Goal: Navigation & Orientation: Find specific page/section

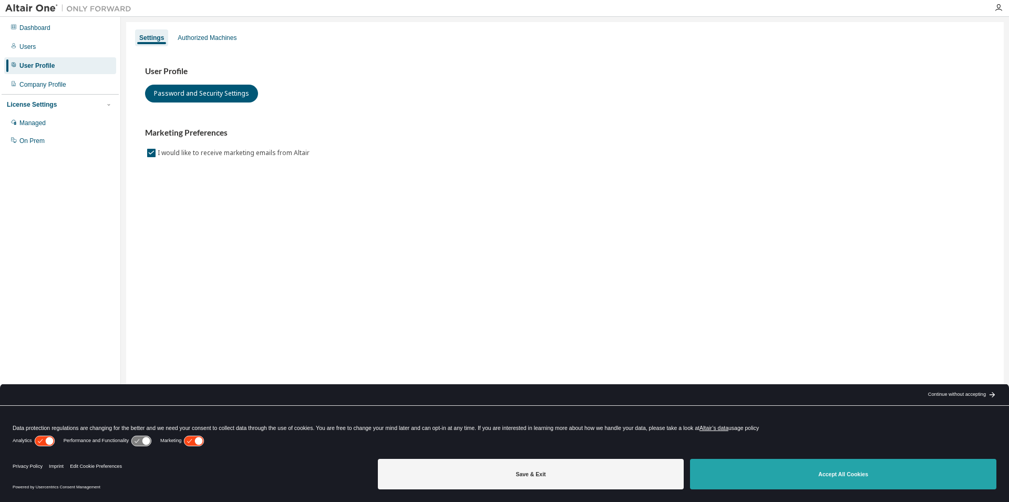
click at [842, 472] on button "Accept All Cookies" at bounding box center [843, 474] width 306 height 30
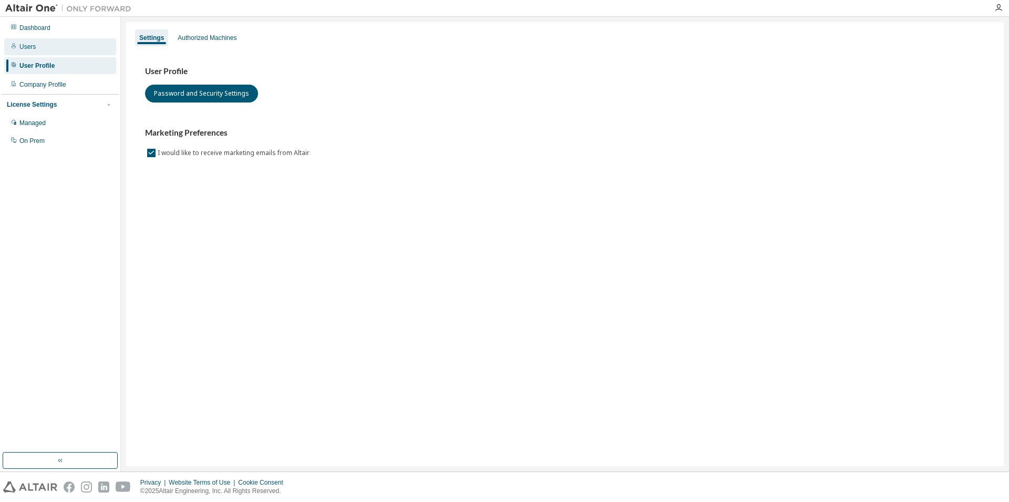
click at [23, 48] on div "Users" at bounding box center [27, 47] width 16 height 8
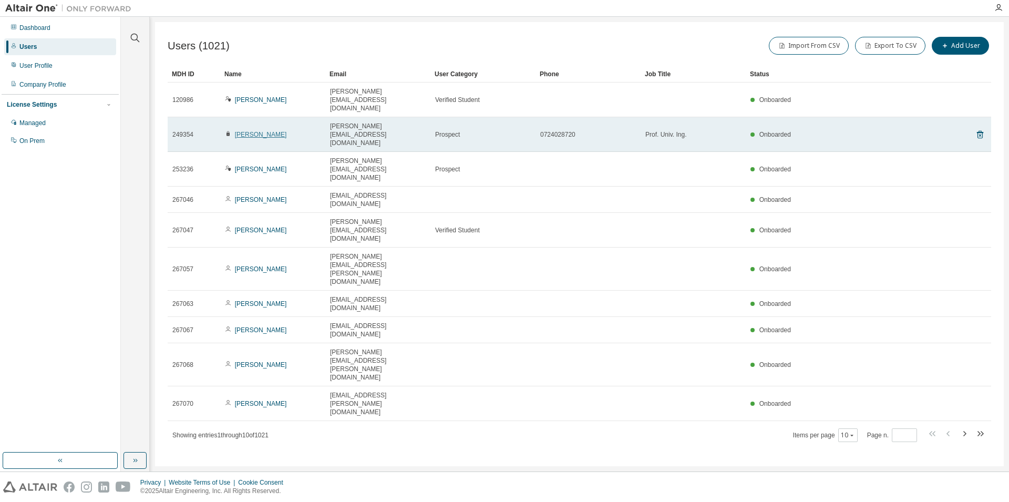
click at [257, 131] on link "[PERSON_NAME]" at bounding box center [261, 134] width 52 height 7
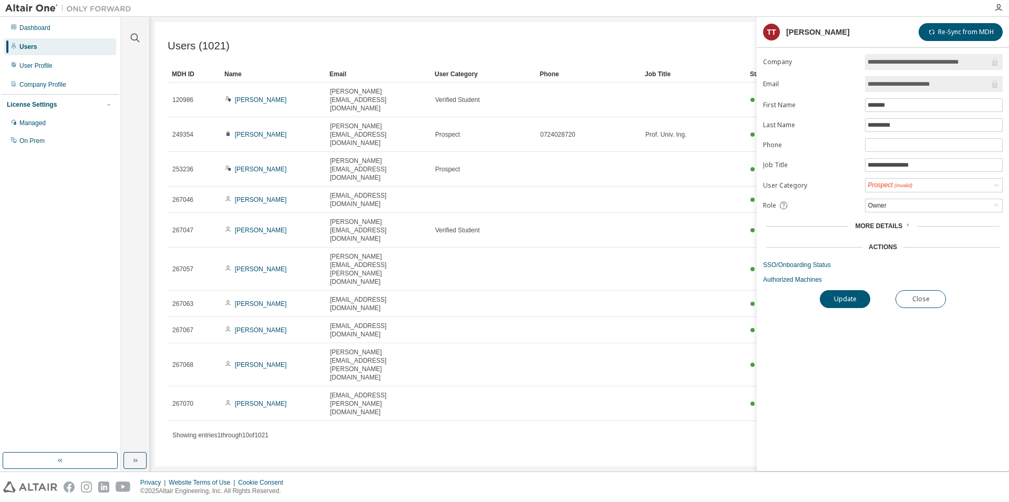
click at [472, 313] on div "Users (1021) Import From CSV Export To CSV Add User Clear Load Save Save As Fie…" at bounding box center [579, 244] width 849 height 444
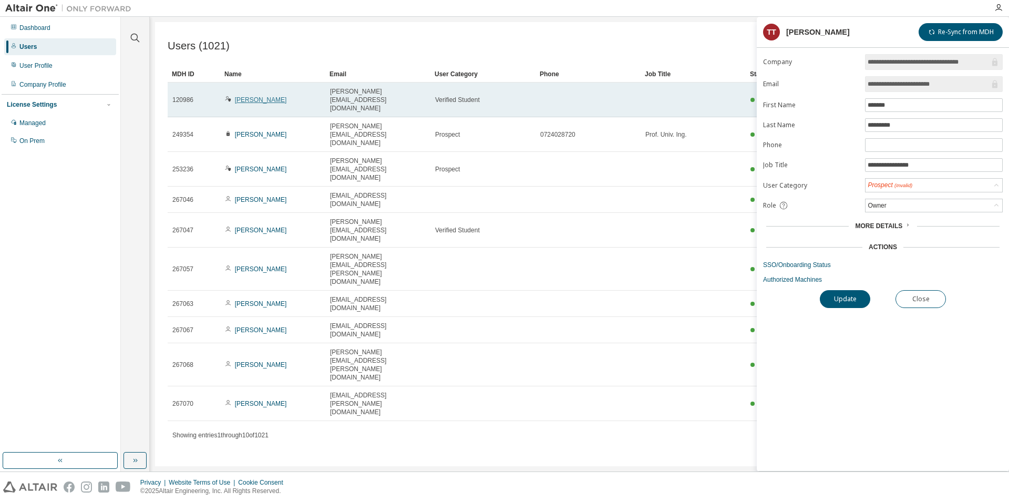
click at [270, 96] on link "[PERSON_NAME]" at bounding box center [261, 99] width 52 height 7
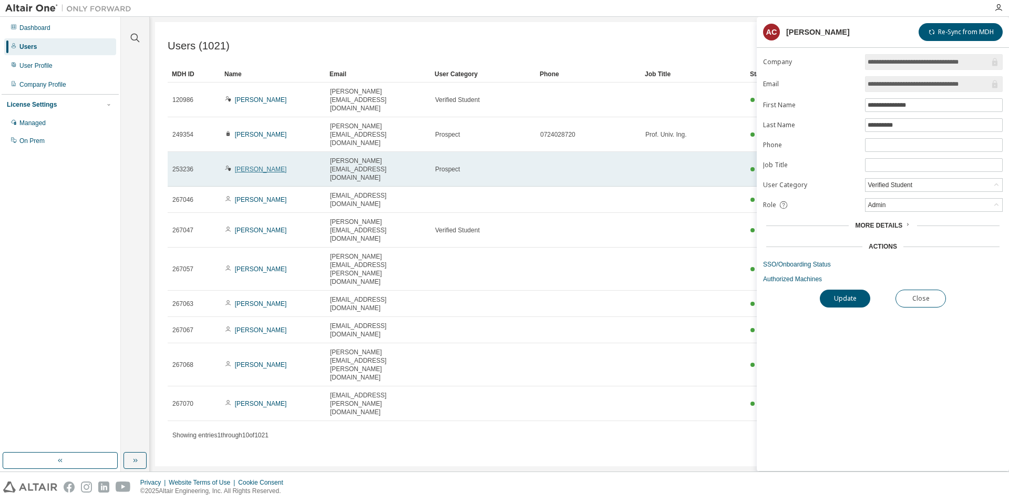
click at [259, 166] on link "[PERSON_NAME]" at bounding box center [261, 169] width 52 height 7
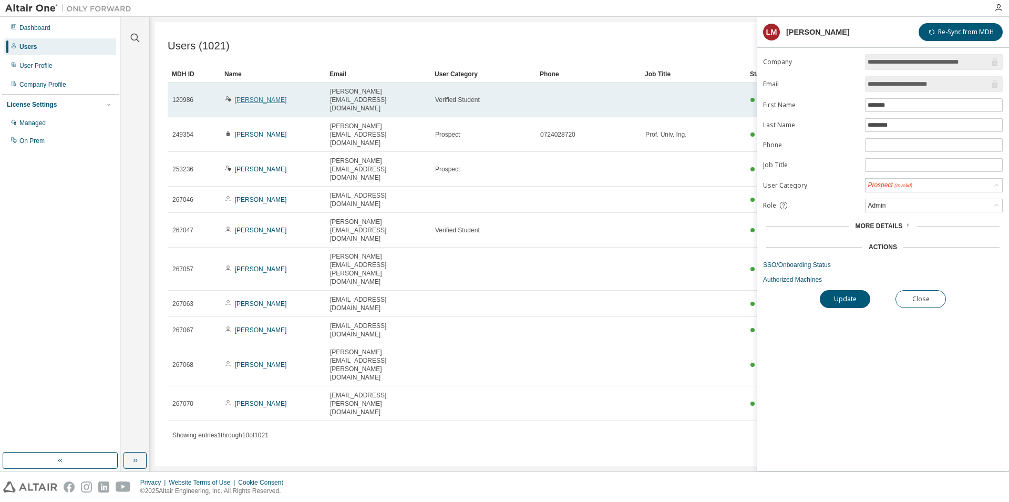
click at [275, 96] on link "[PERSON_NAME]" at bounding box center [261, 99] width 52 height 7
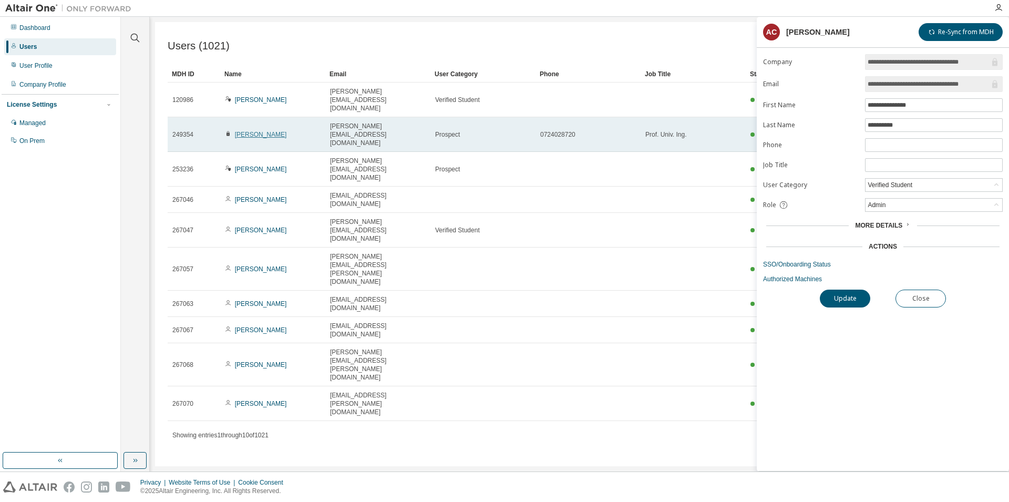
click at [263, 131] on link "[PERSON_NAME]" at bounding box center [261, 134] width 52 height 7
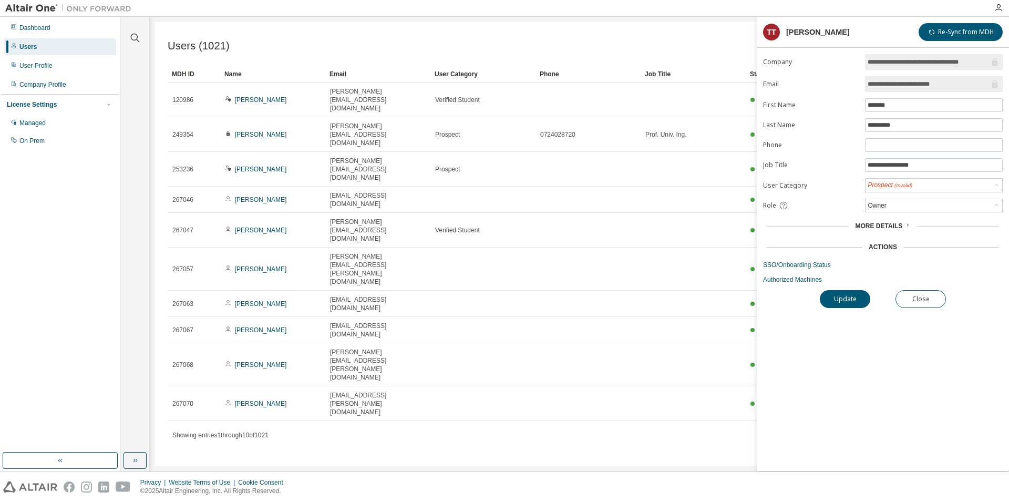
click at [576, 310] on div "Users (1021) Import From CSV Export To CSV Add User Clear Load Save Save As Fie…" at bounding box center [579, 244] width 849 height 444
click at [924, 304] on button "Close" at bounding box center [921, 299] width 50 height 18
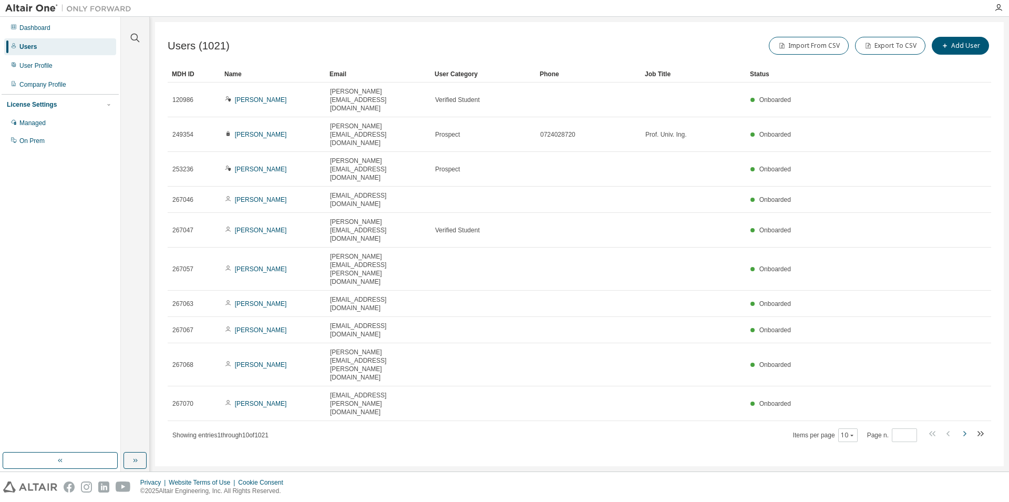
click at [966, 431] on icon "button" at bounding box center [965, 433] width 3 height 5
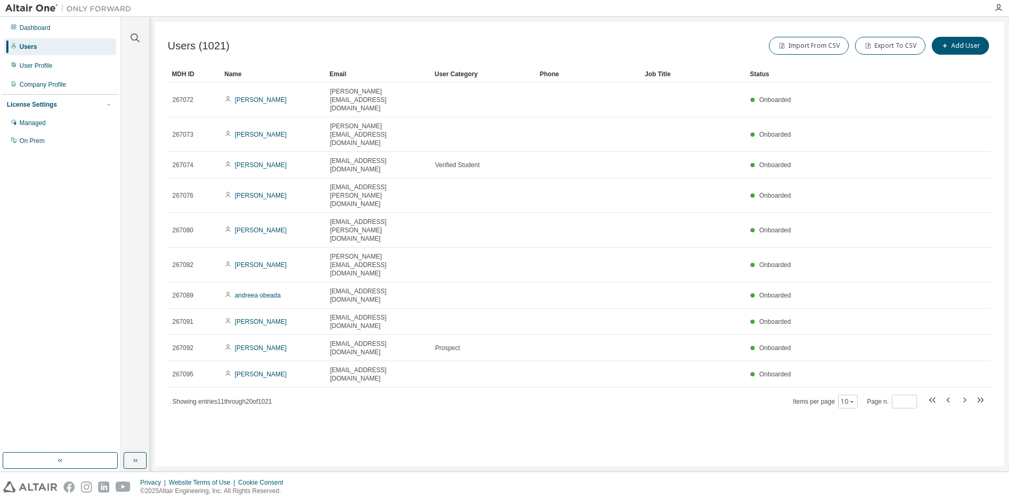
click at [966, 397] on icon "button" at bounding box center [965, 399] width 3 height 5
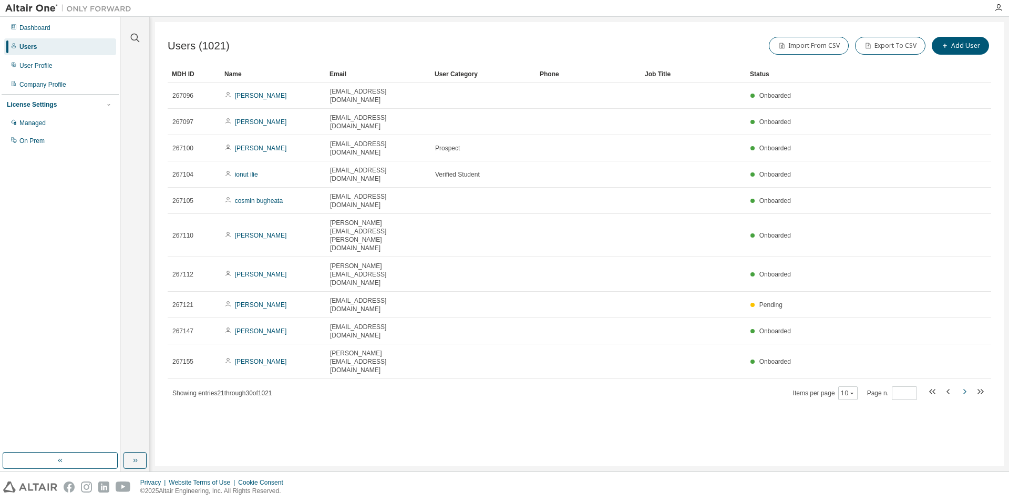
click at [966, 389] on icon "button" at bounding box center [965, 391] width 3 height 5
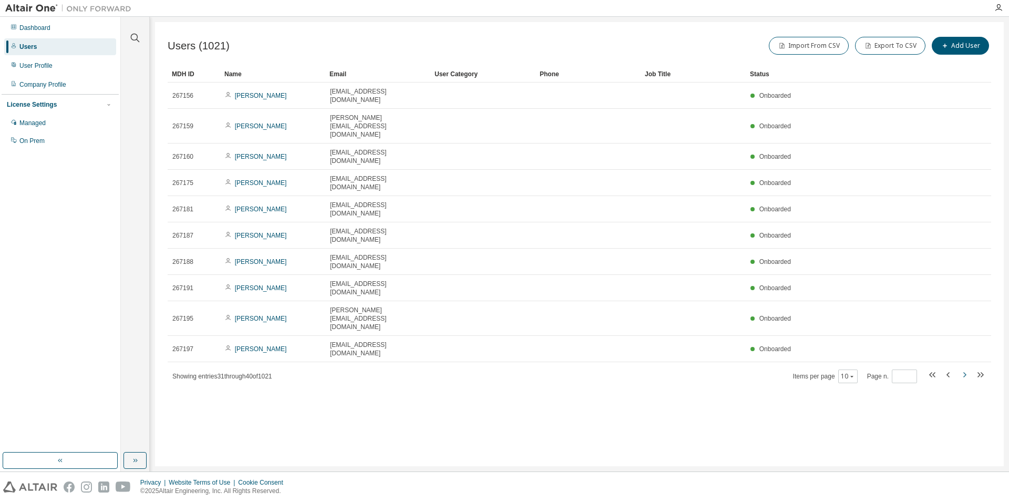
click at [966, 372] on icon "button" at bounding box center [965, 374] width 3 height 5
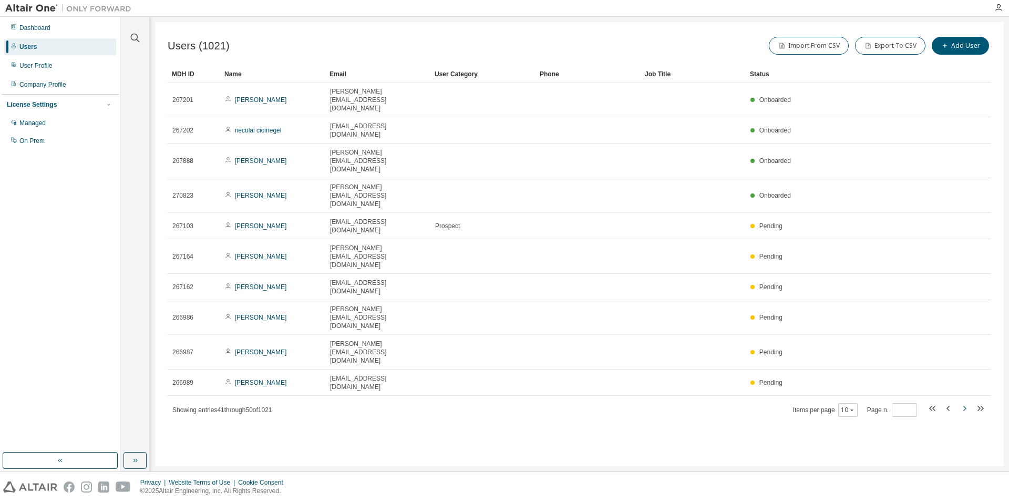
click at [966, 406] on icon "button" at bounding box center [965, 408] width 3 height 5
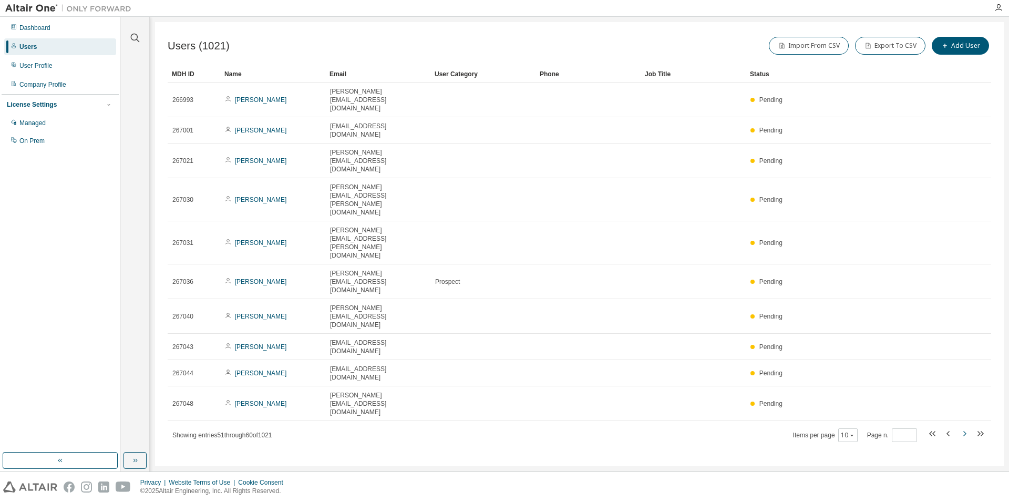
click at [965, 427] on icon "button" at bounding box center [964, 433] width 13 height 13
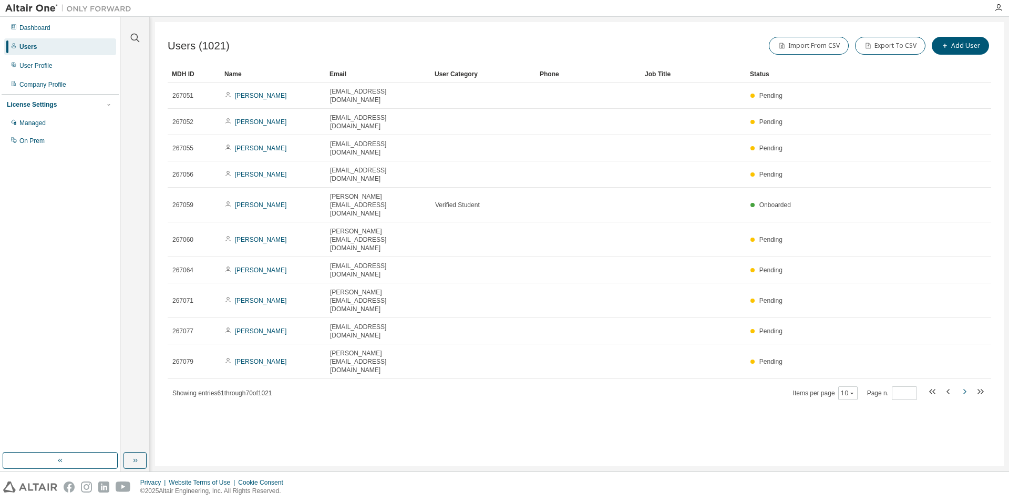
click at [965, 385] on icon "button" at bounding box center [964, 391] width 13 height 13
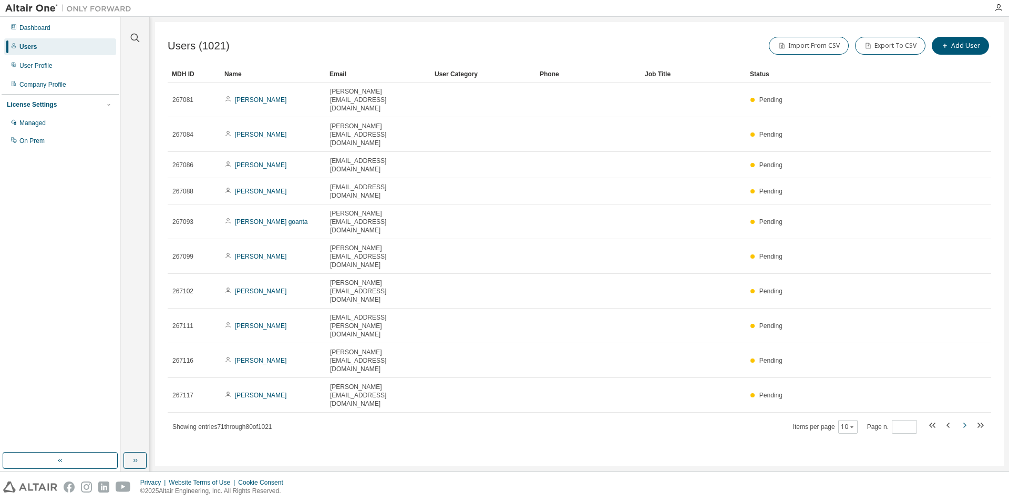
click at [965, 419] on icon "button" at bounding box center [964, 425] width 13 height 13
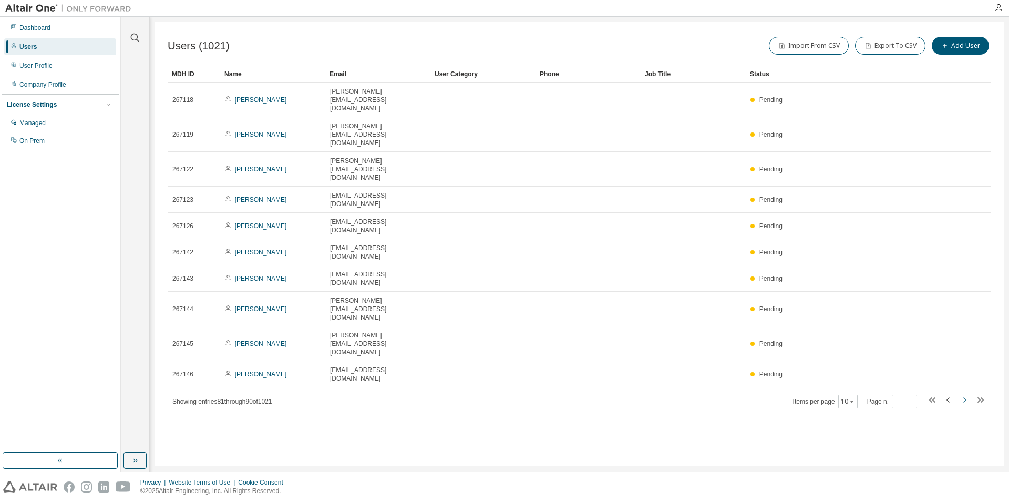
click at [965, 394] on icon "button" at bounding box center [964, 400] width 13 height 13
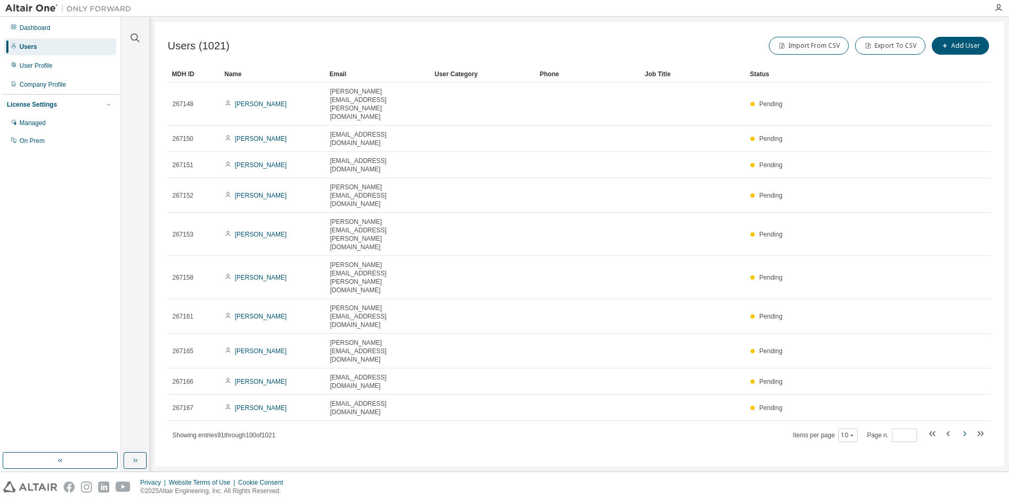
click at [965, 427] on icon "button" at bounding box center [964, 433] width 13 height 13
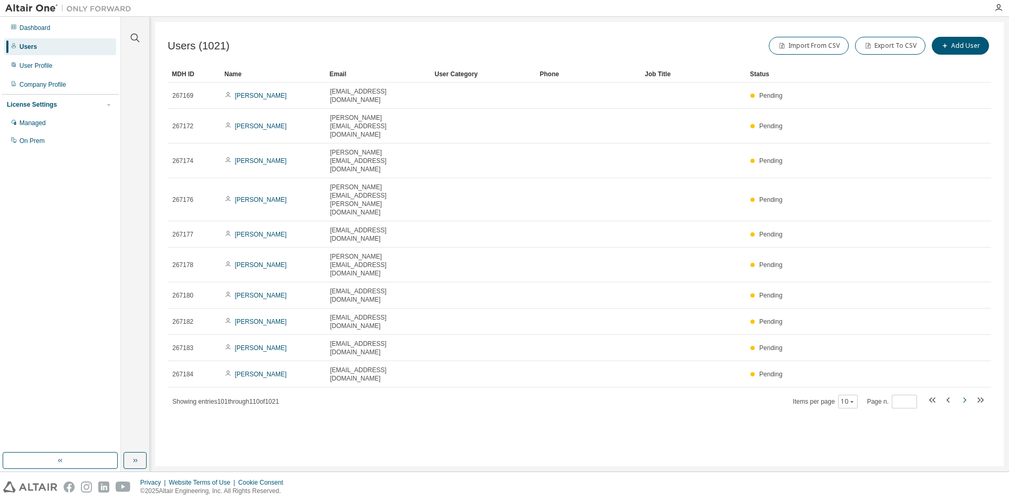
click at [965, 394] on icon "button" at bounding box center [964, 400] width 13 height 13
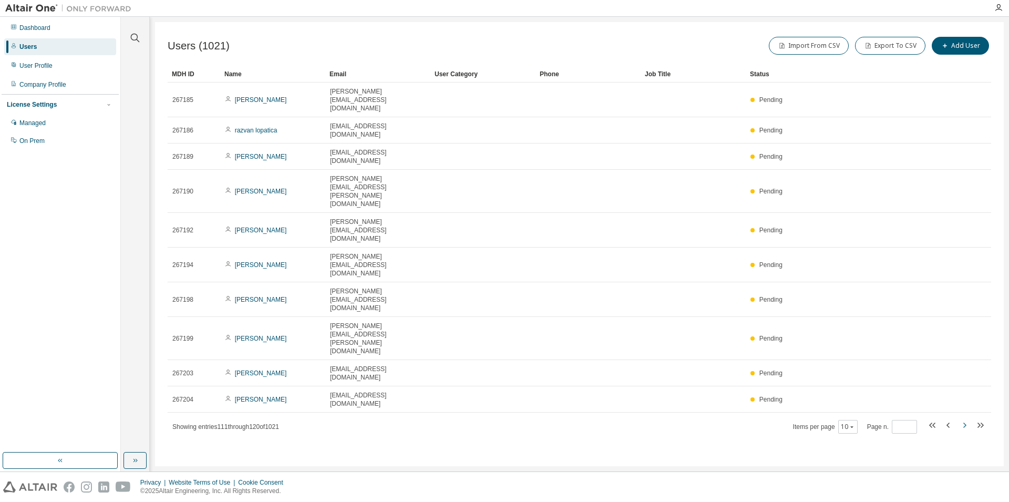
click at [965, 419] on icon "button" at bounding box center [964, 425] width 13 height 13
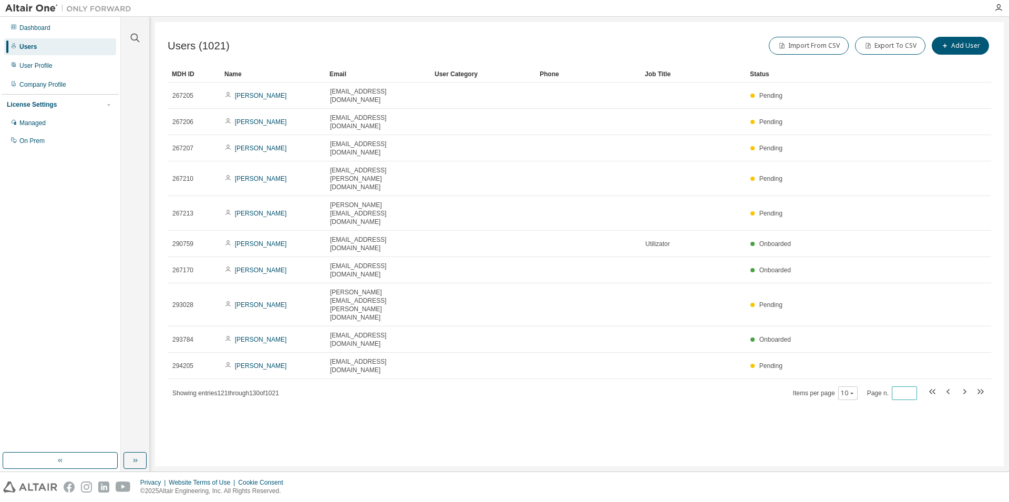
click at [906, 389] on input "**" at bounding box center [905, 393] width 20 height 8
click at [966, 389] on icon "button" at bounding box center [965, 391] width 3 height 5
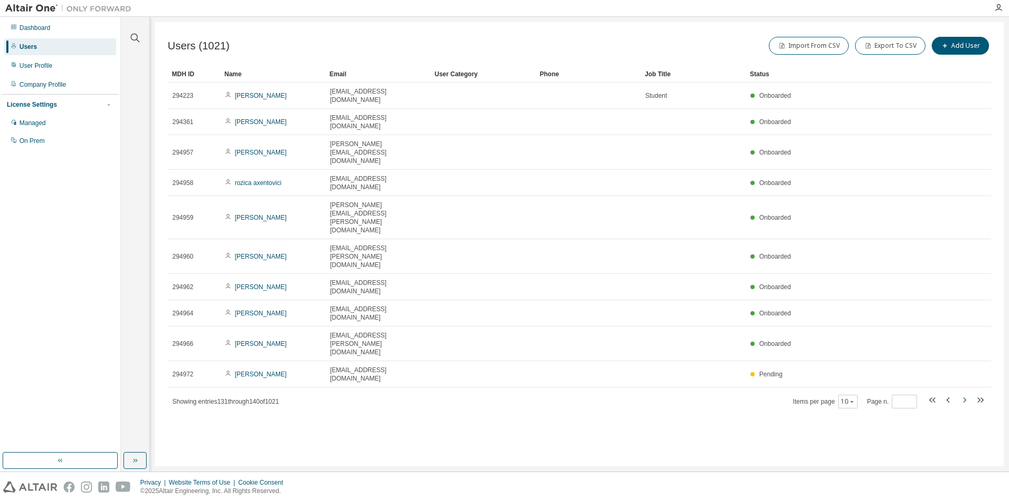
click at [966, 397] on icon "button" at bounding box center [965, 399] width 3 height 5
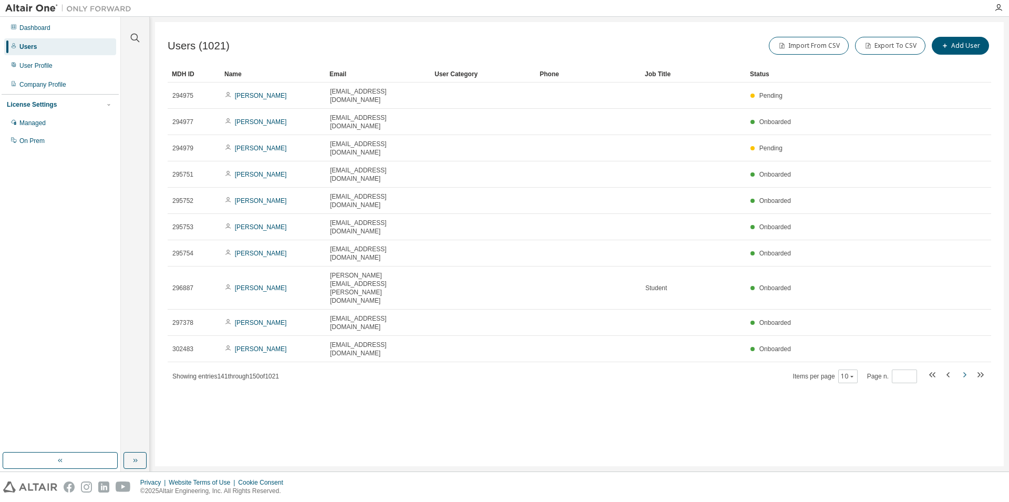
click at [966, 372] on icon "button" at bounding box center [965, 374] width 3 height 5
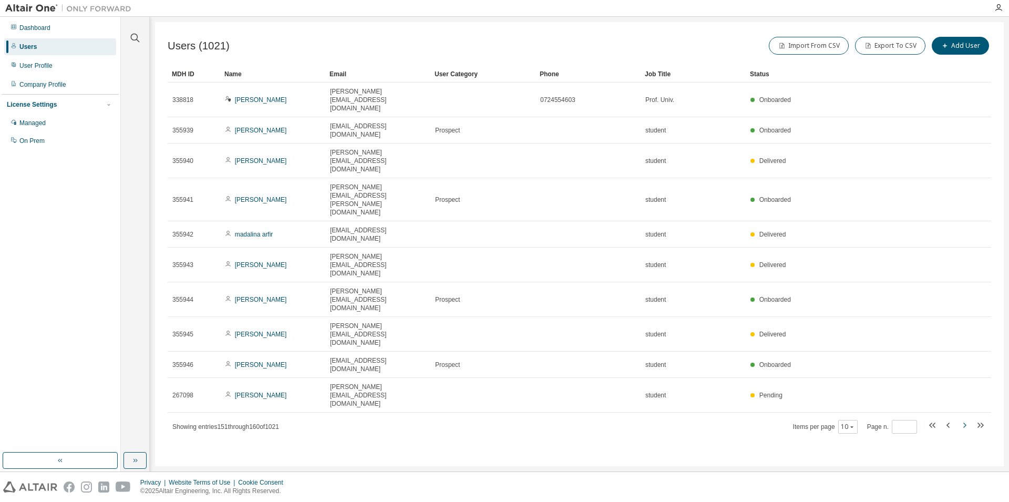
click at [966, 423] on icon "button" at bounding box center [965, 425] width 3 height 5
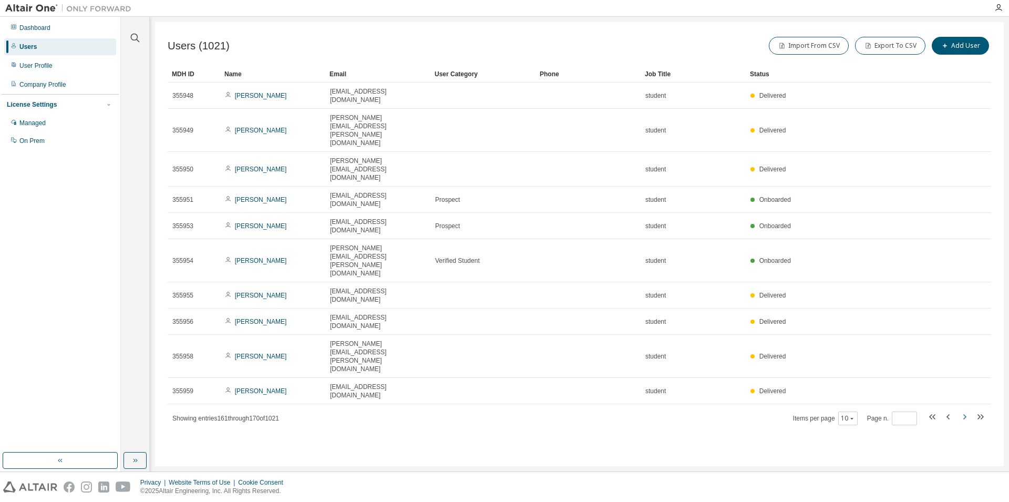
click at [966, 414] on icon "button" at bounding box center [965, 416] width 3 height 5
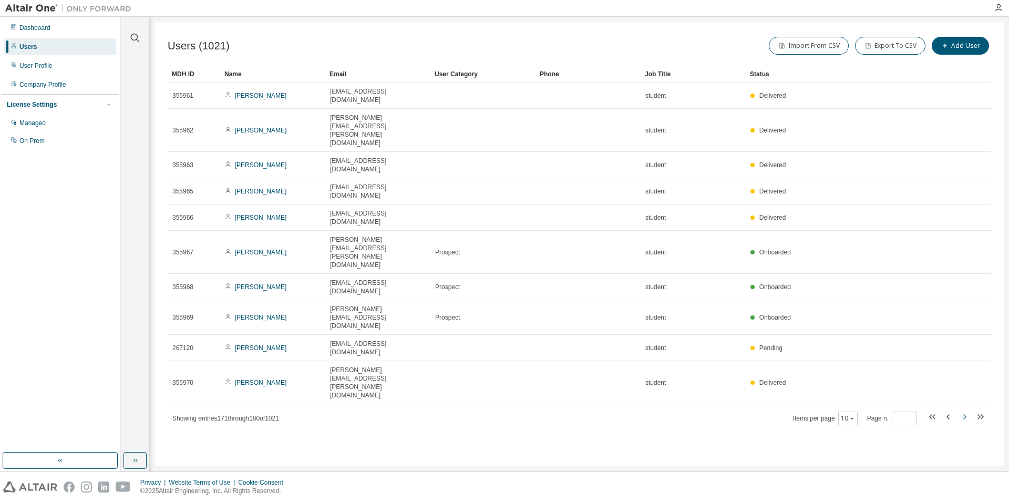
click at [964, 411] on icon "button" at bounding box center [964, 417] width 13 height 13
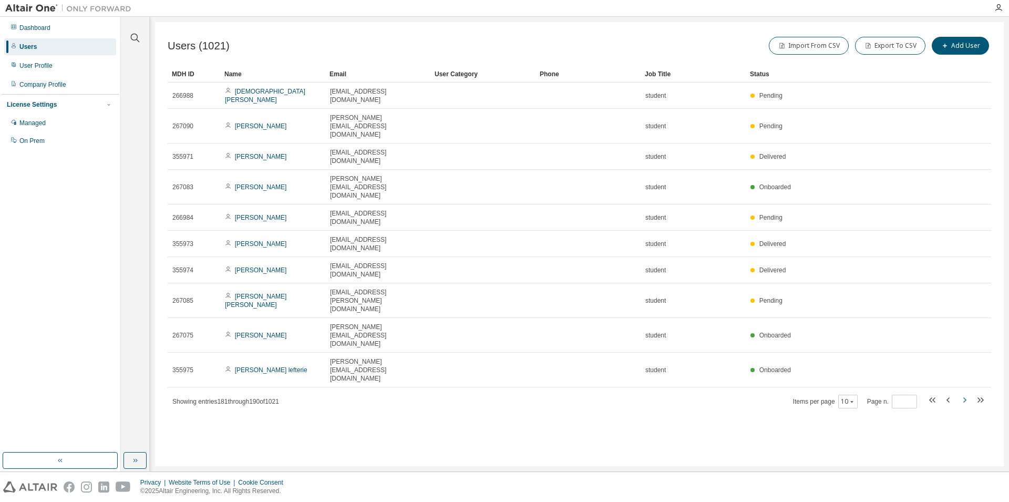
click at [964, 394] on icon "button" at bounding box center [964, 400] width 13 height 13
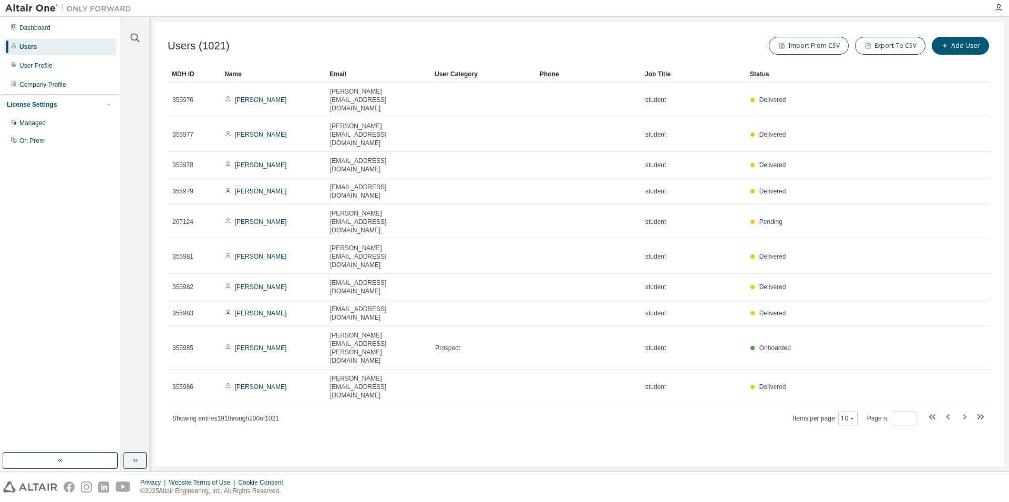
click at [964, 411] on icon "button" at bounding box center [964, 417] width 13 height 13
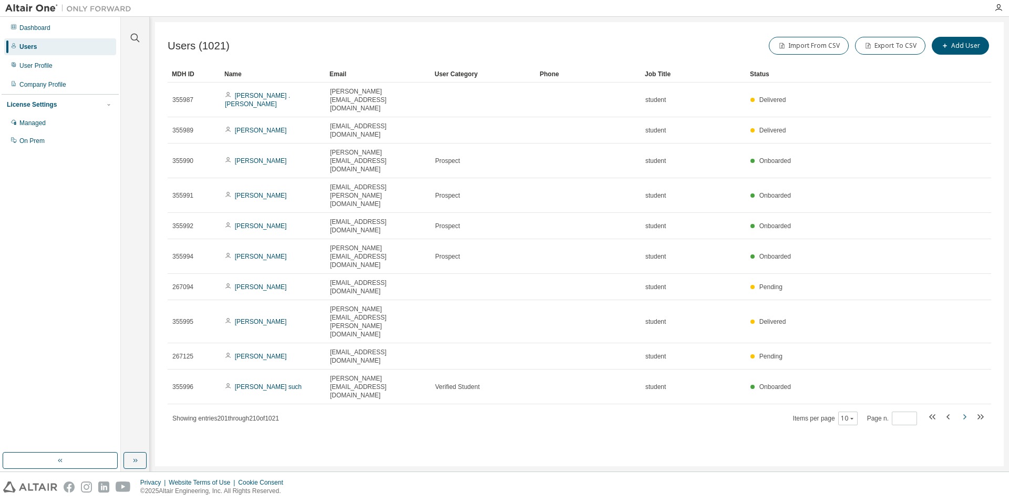
click at [964, 411] on icon "button" at bounding box center [964, 417] width 13 height 13
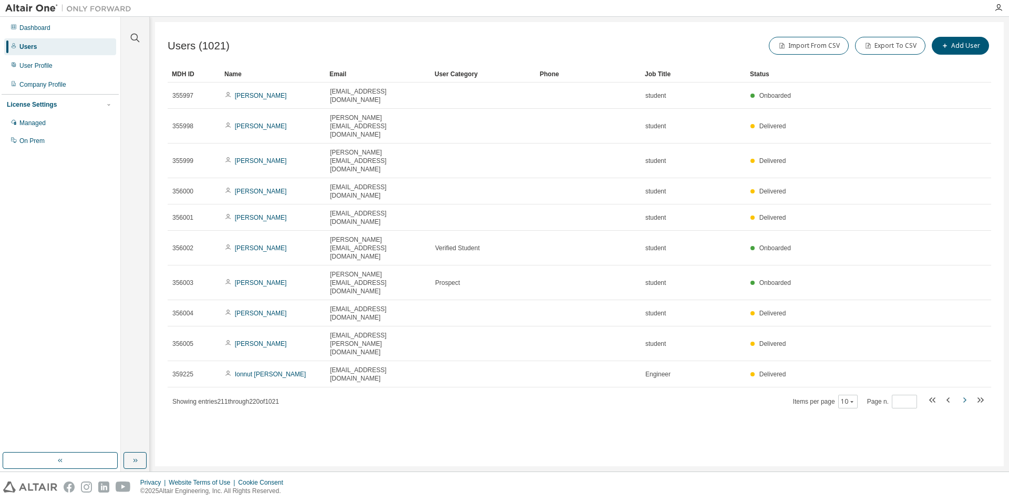
click at [964, 394] on icon "button" at bounding box center [964, 400] width 13 height 13
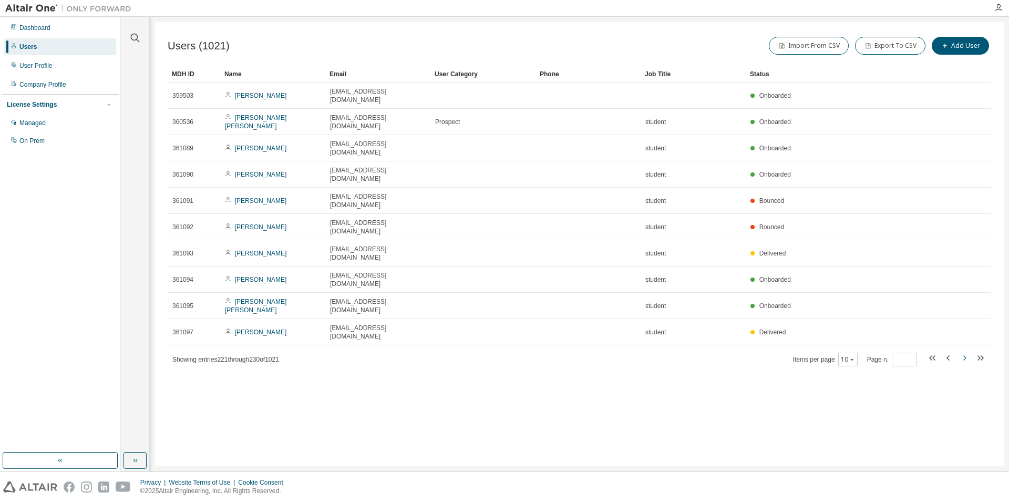
click at [964, 352] on icon "button" at bounding box center [964, 358] width 13 height 13
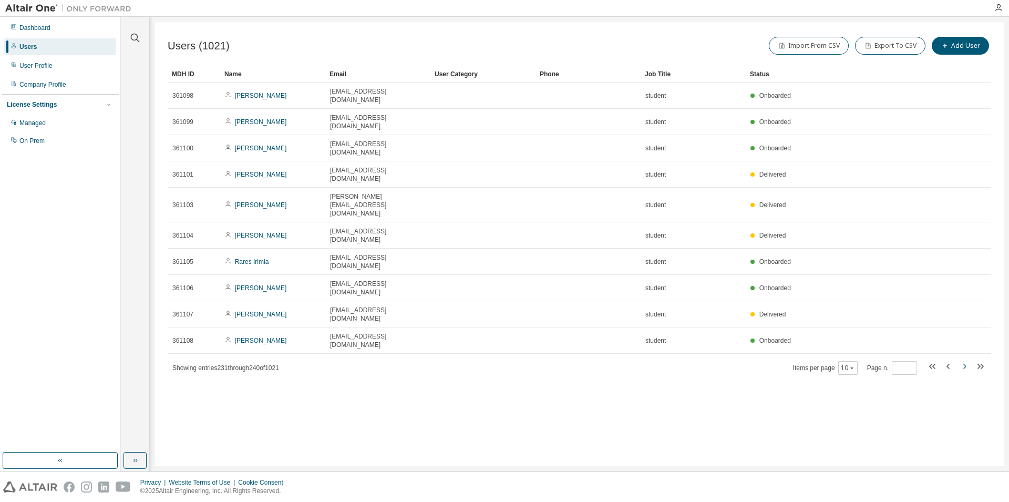
click at [964, 360] on icon "button" at bounding box center [964, 366] width 13 height 13
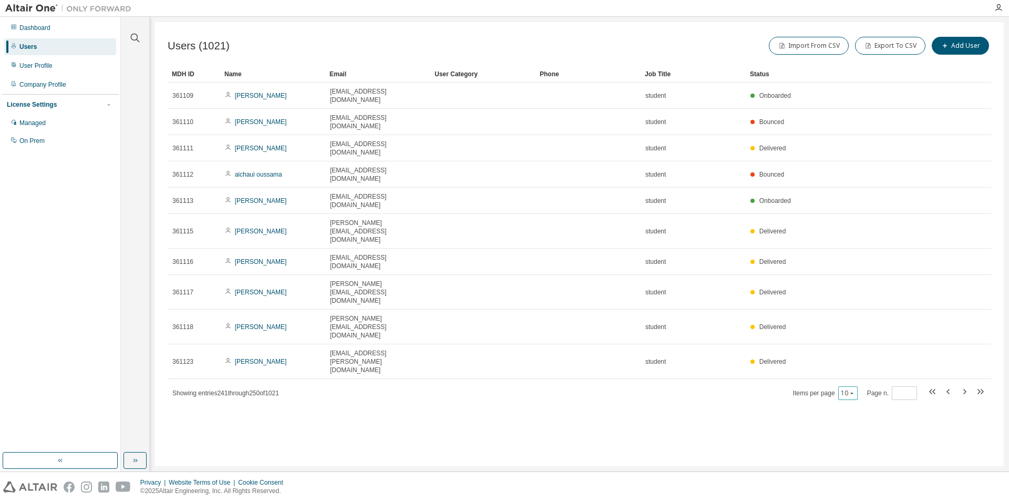
click at [852, 390] on icon "button" at bounding box center [852, 393] width 6 height 6
click at [854, 337] on div "100" at bounding box center [882, 339] width 84 height 13
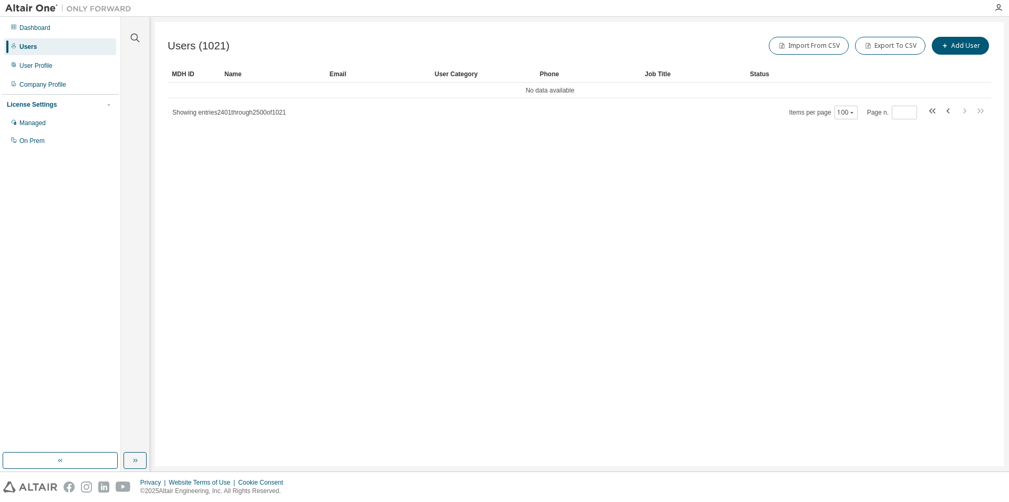
click at [173, 71] on div "MDH ID" at bounding box center [194, 74] width 44 height 17
click at [909, 113] on input "**" at bounding box center [905, 112] width 20 height 8
click at [900, 112] on input "**" at bounding box center [905, 112] width 20 height 8
drag, startPoint x: 904, startPoint y: 110, endPoint x: 850, endPoint y: 110, distance: 54.1
click at [895, 110] on input "**" at bounding box center [905, 112] width 20 height 8
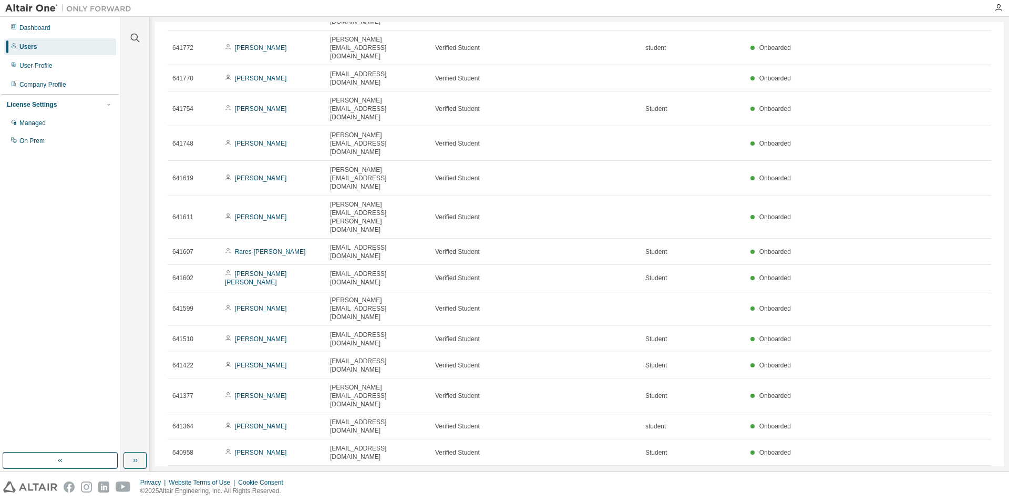
scroll to position [1453, 0]
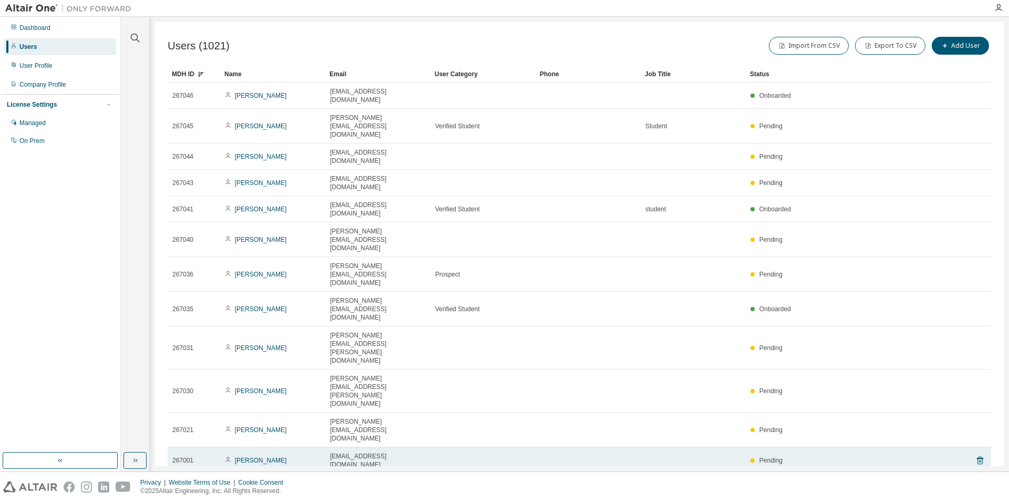
scroll to position [40, 0]
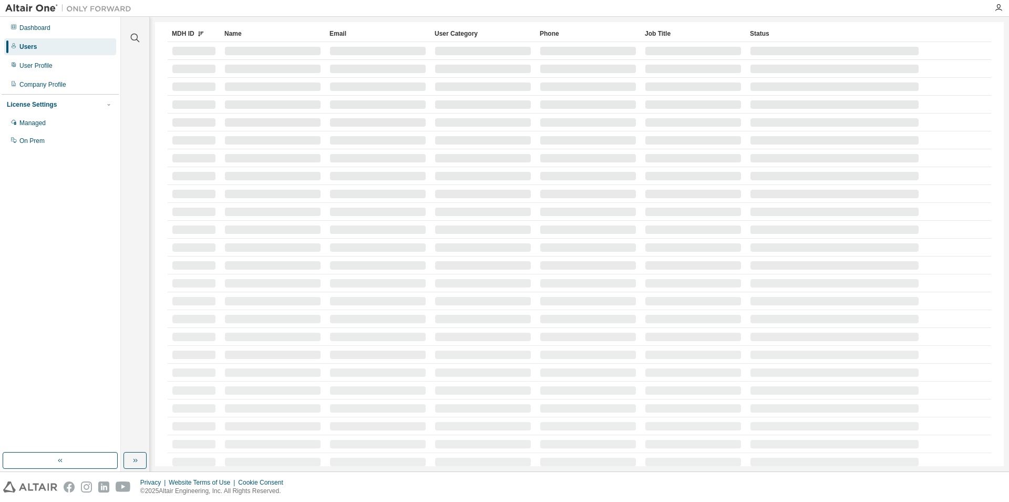
type input "**"
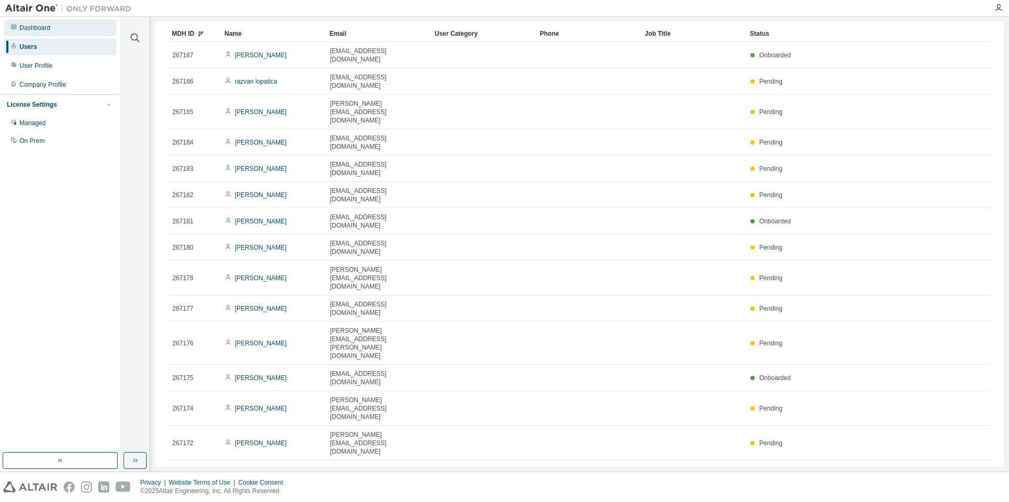
click at [26, 25] on div "Dashboard" at bounding box center [34, 28] width 31 height 8
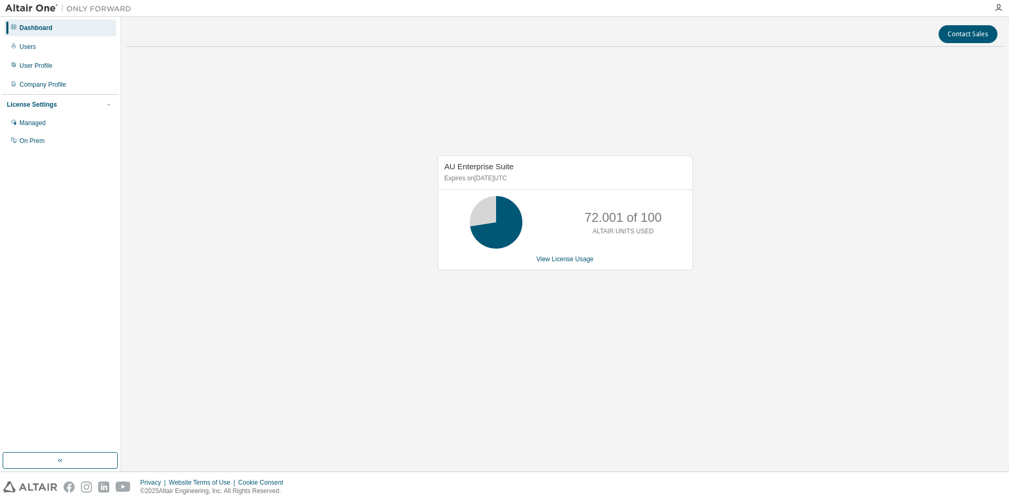
click at [16, 6] on img at bounding box center [70, 8] width 131 height 11
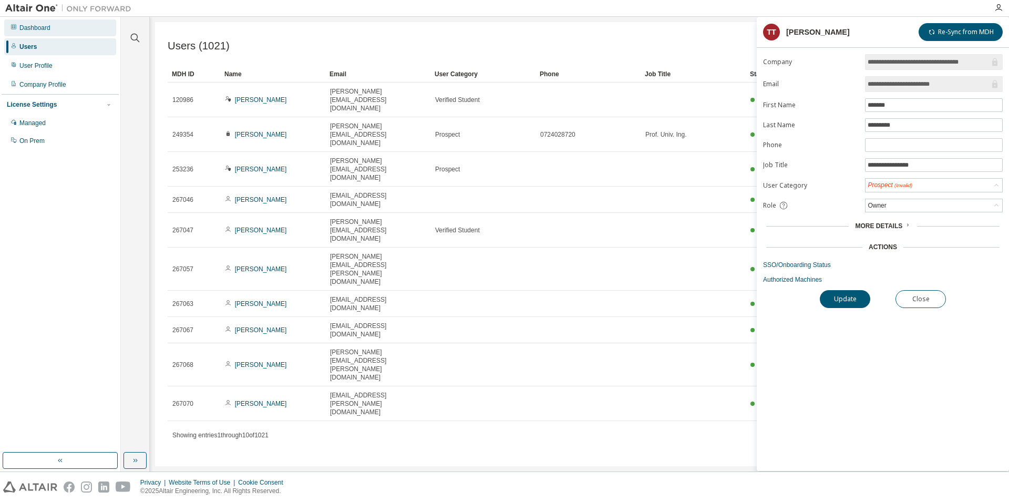
click at [33, 27] on div "Dashboard" at bounding box center [34, 28] width 31 height 8
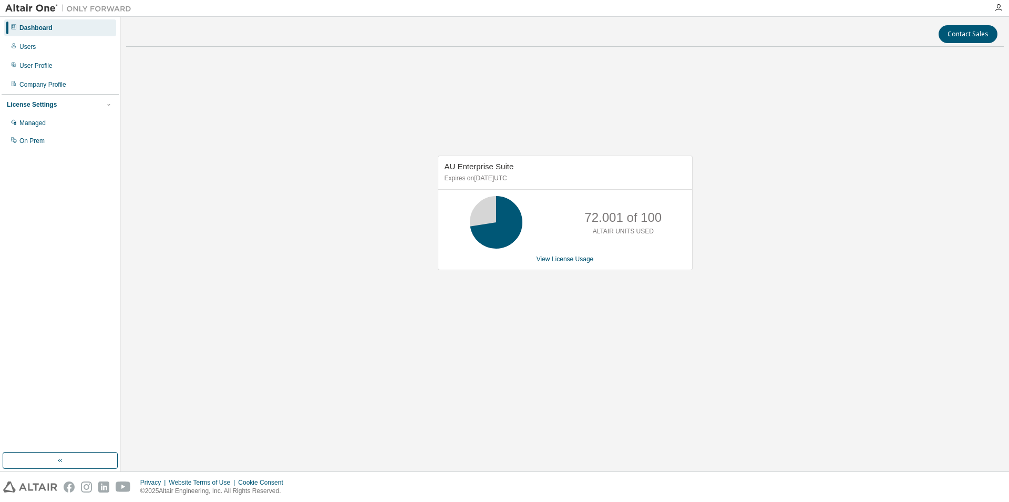
click at [11, 27] on icon at bounding box center [14, 27] width 6 height 6
click at [28, 122] on div "Managed" at bounding box center [32, 123] width 26 height 8
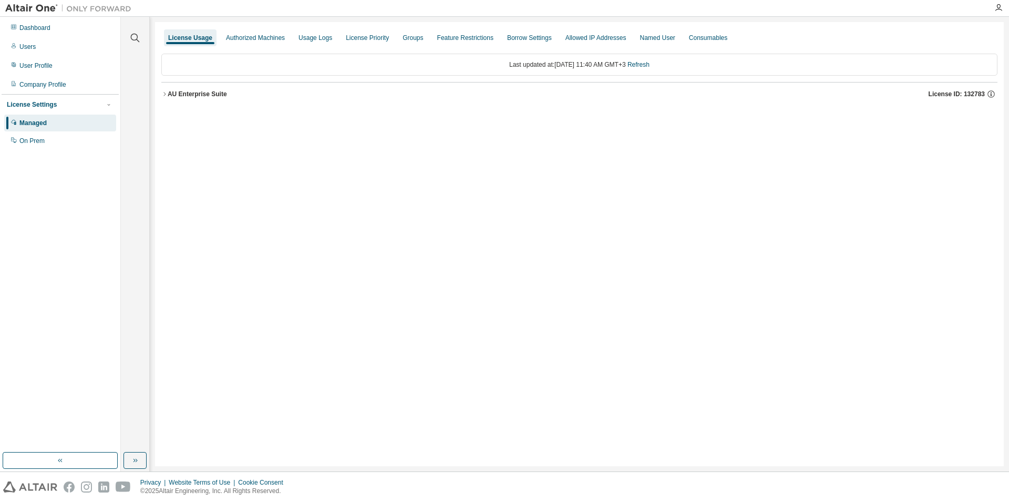
click at [167, 95] on icon "button" at bounding box center [164, 94] width 6 height 6
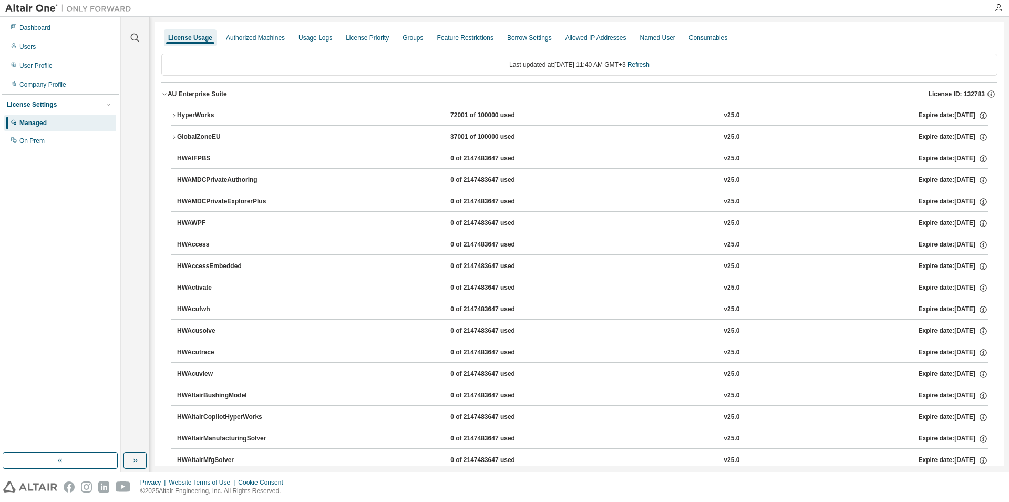
click at [88, 9] on img at bounding box center [70, 8] width 131 height 11
click at [6, 5] on img at bounding box center [70, 8] width 131 height 11
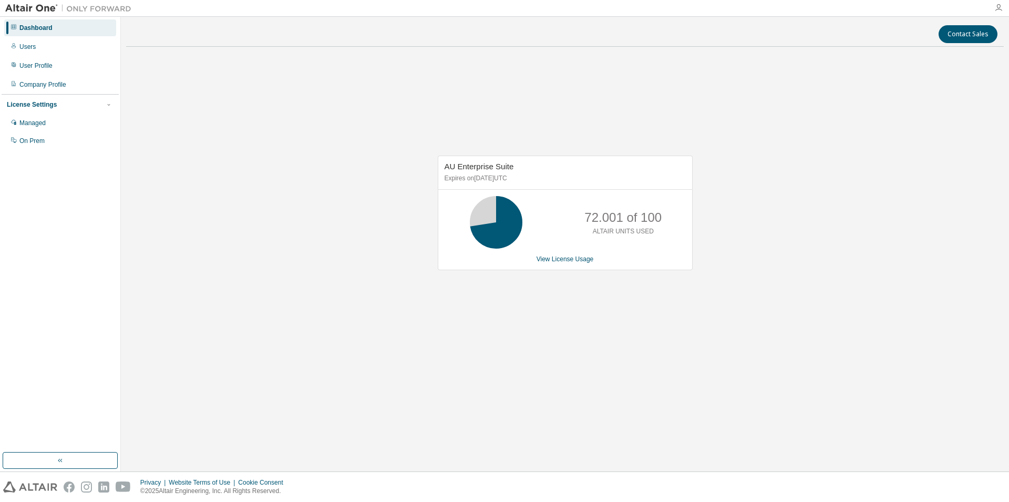
click at [1000, 5] on icon "button" at bounding box center [999, 8] width 8 height 8
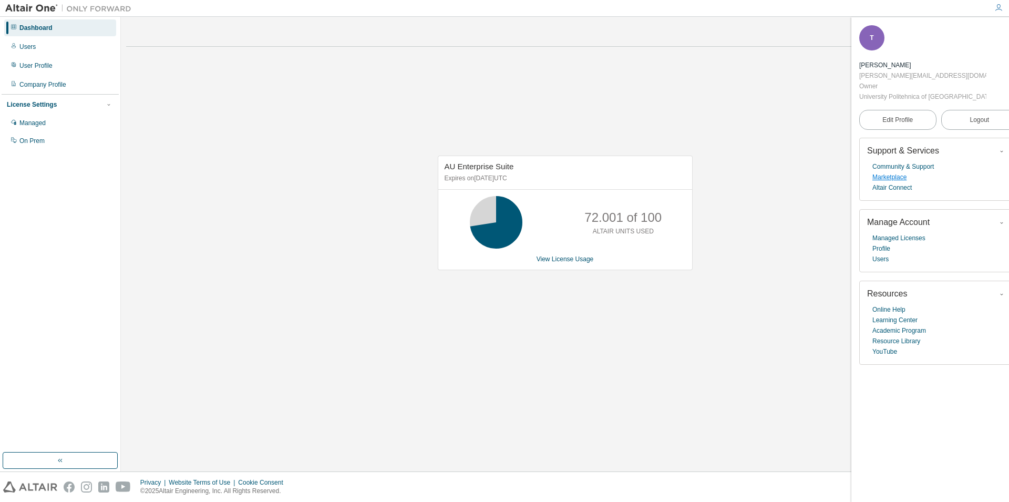
click at [884, 172] on link "Marketplace" at bounding box center [890, 177] width 34 height 11
